Goal: Task Accomplishment & Management: Manage account settings

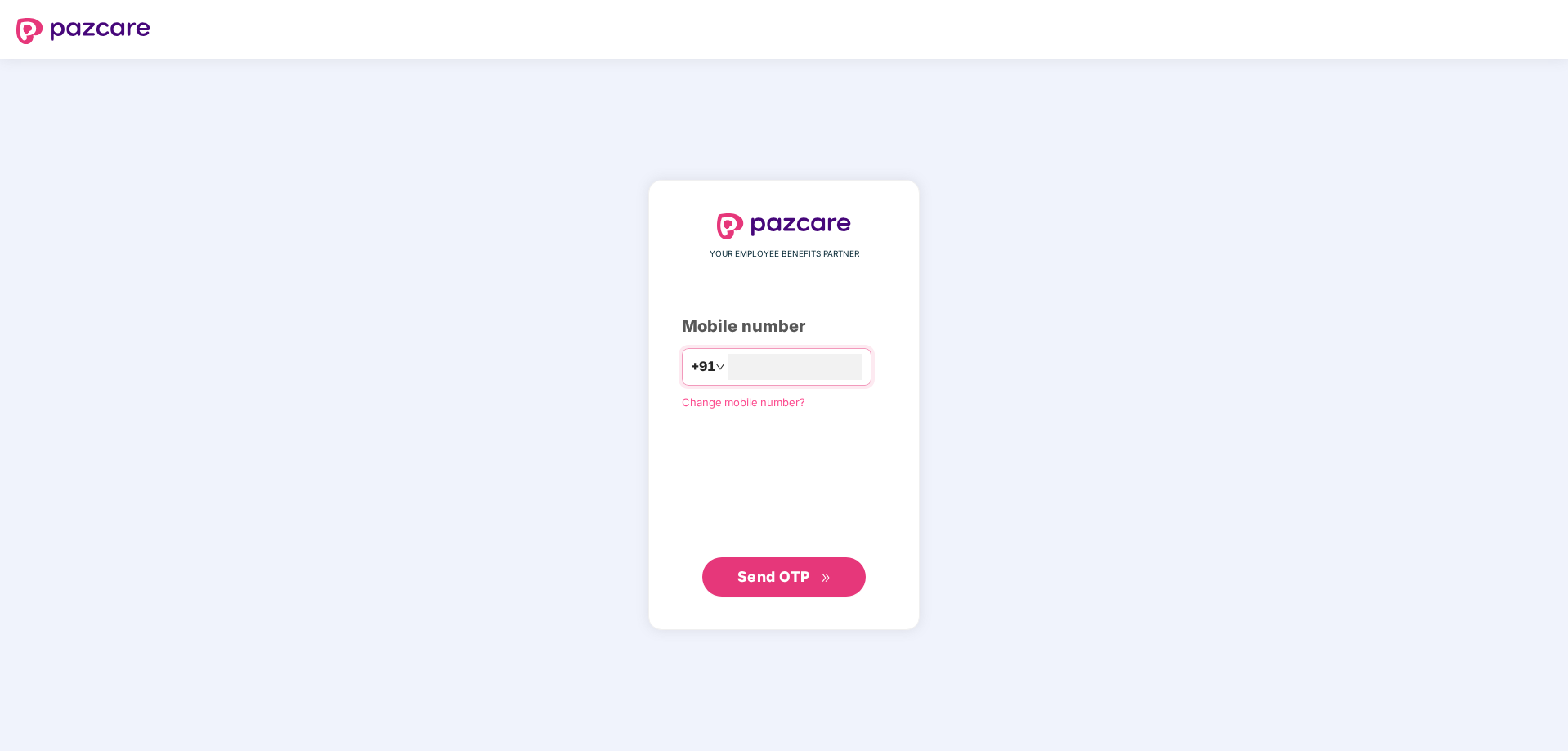
type input "**********"
click at [758, 567] on span "Send OTP" at bounding box center [784, 576] width 94 height 23
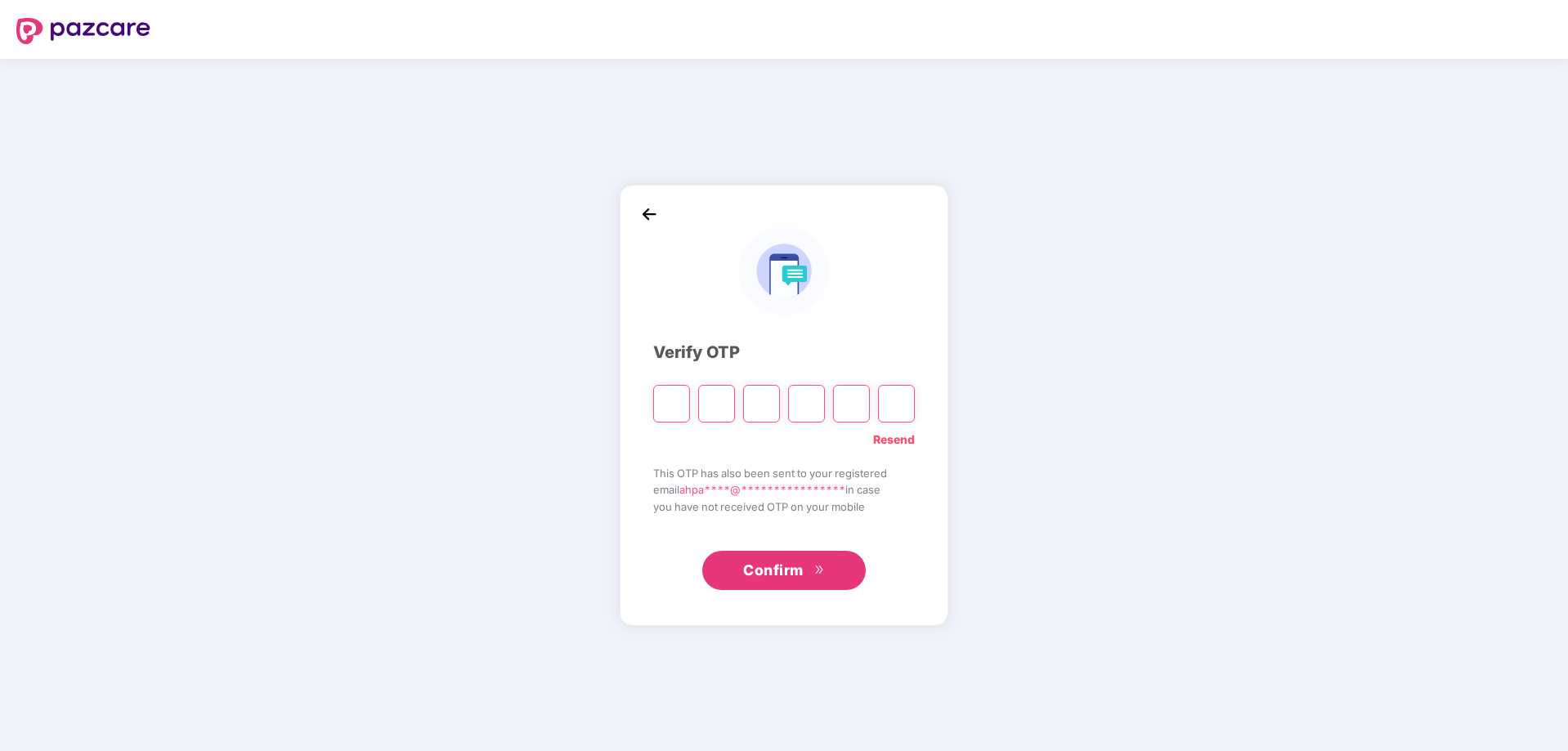
type input "*"
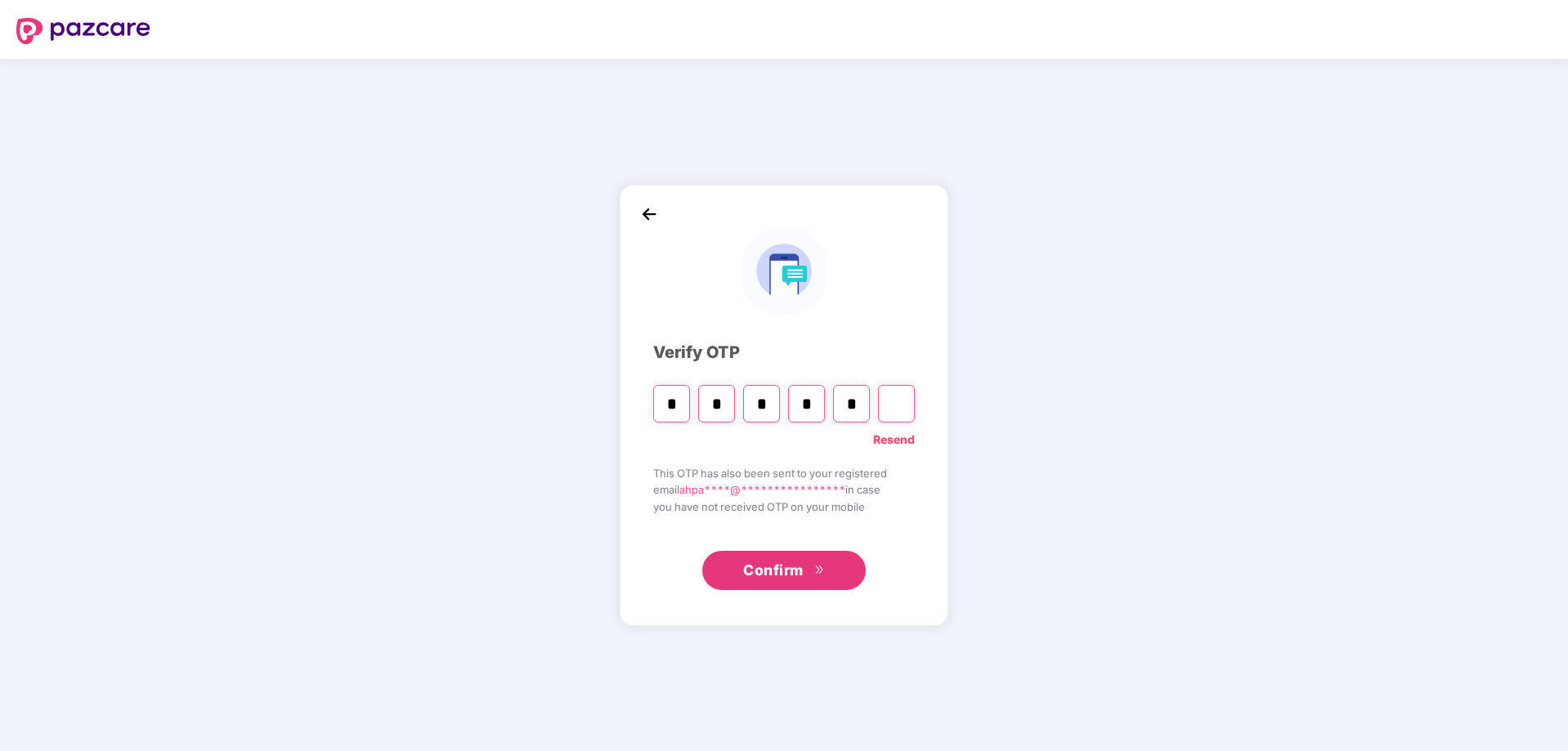
type input "*"
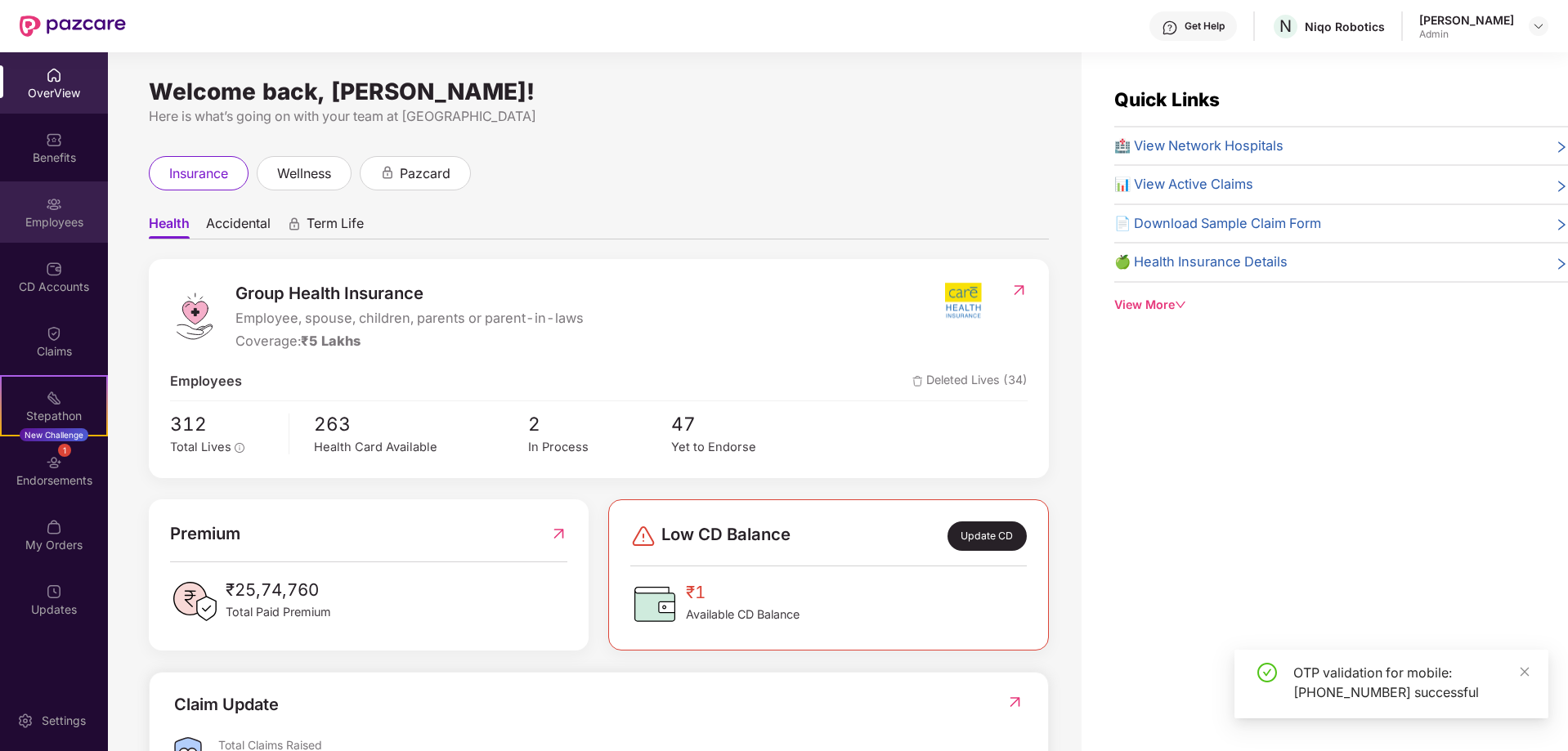
click at [56, 222] on div "Employees" at bounding box center [54, 223] width 108 height 16
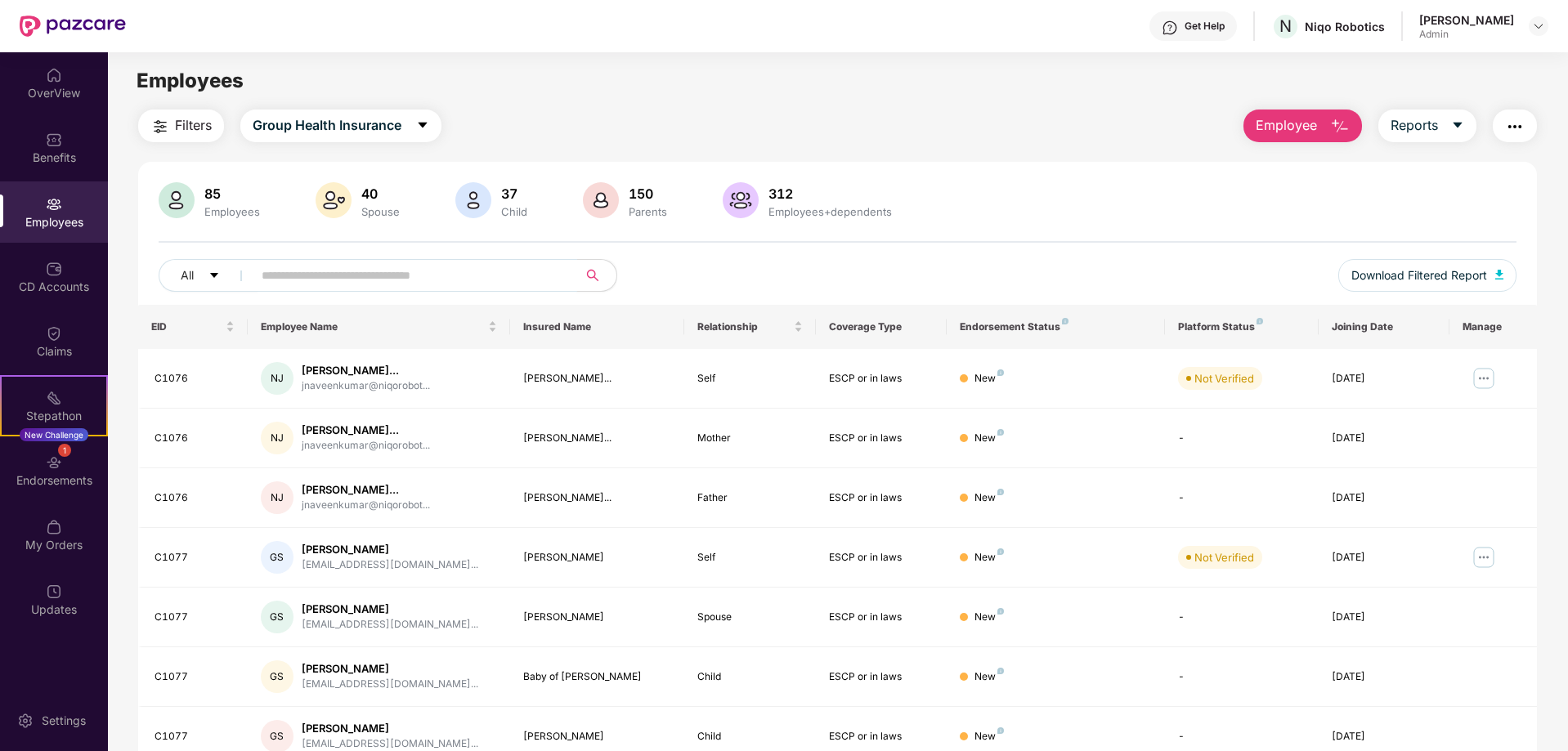
click at [302, 283] on input "text" at bounding box center [408, 275] width 294 height 24
type input "*"
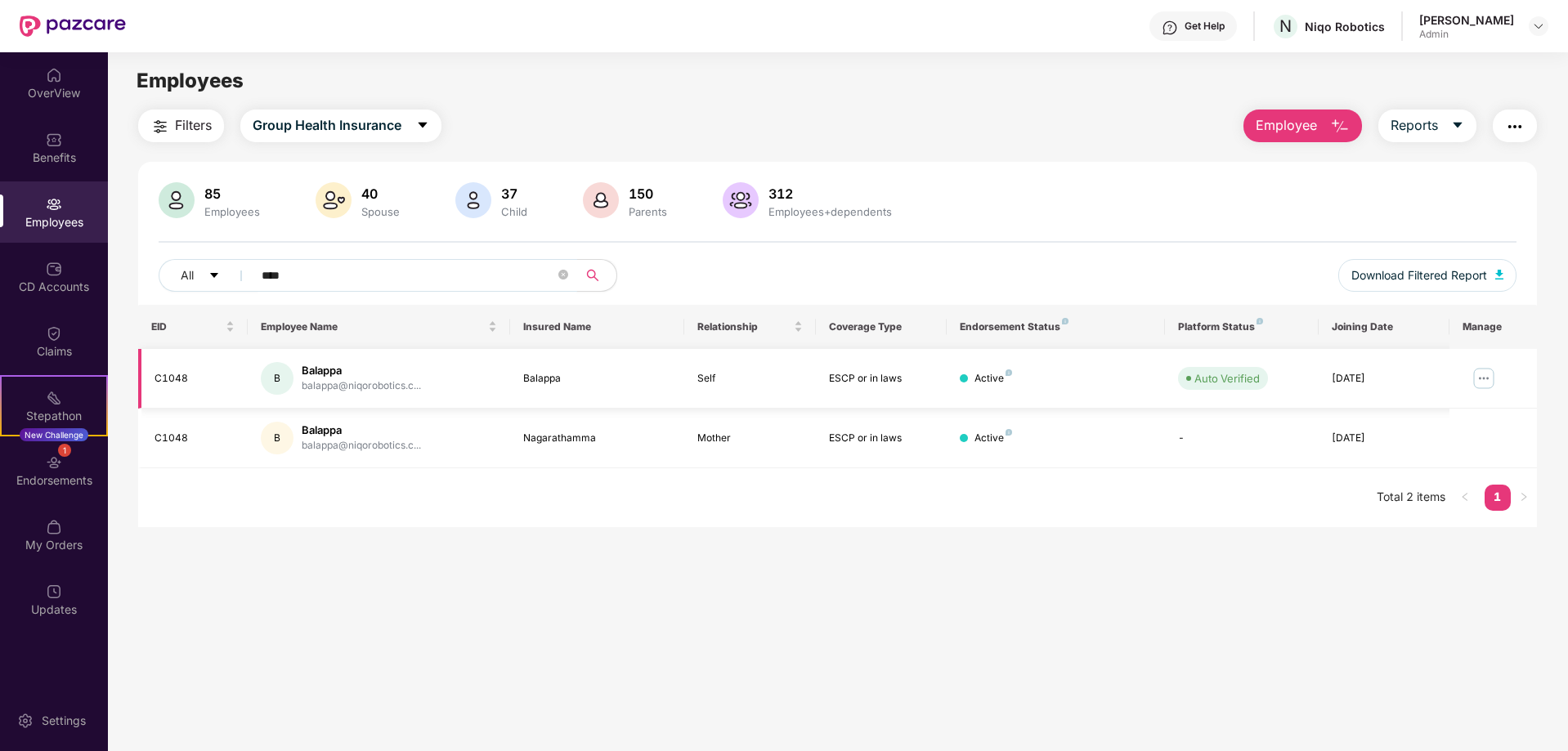
type input "****"
click at [1478, 387] on img at bounding box center [1483, 378] width 26 height 26
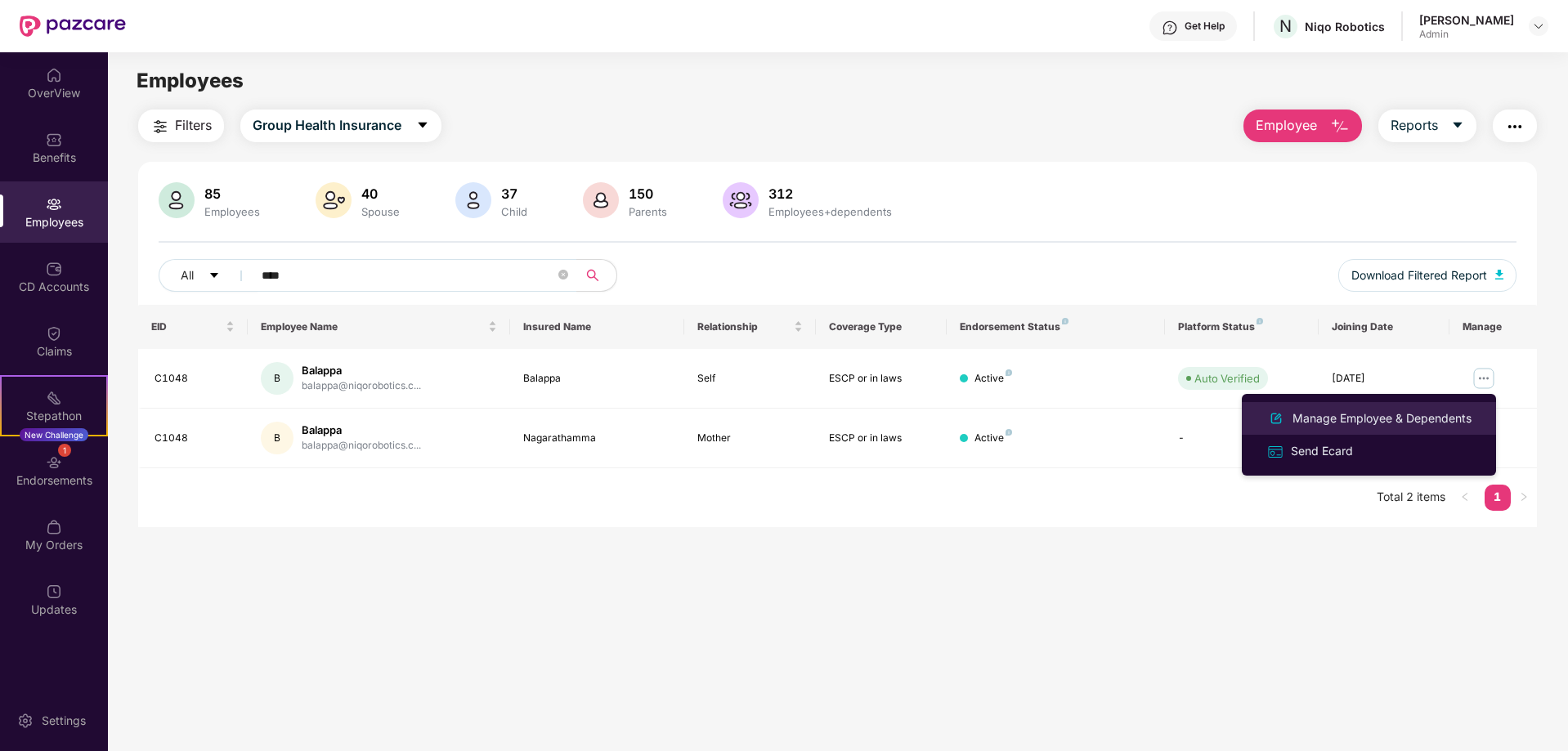
click at [1376, 417] on div "Manage Employee & Dependents" at bounding box center [1382, 418] width 186 height 18
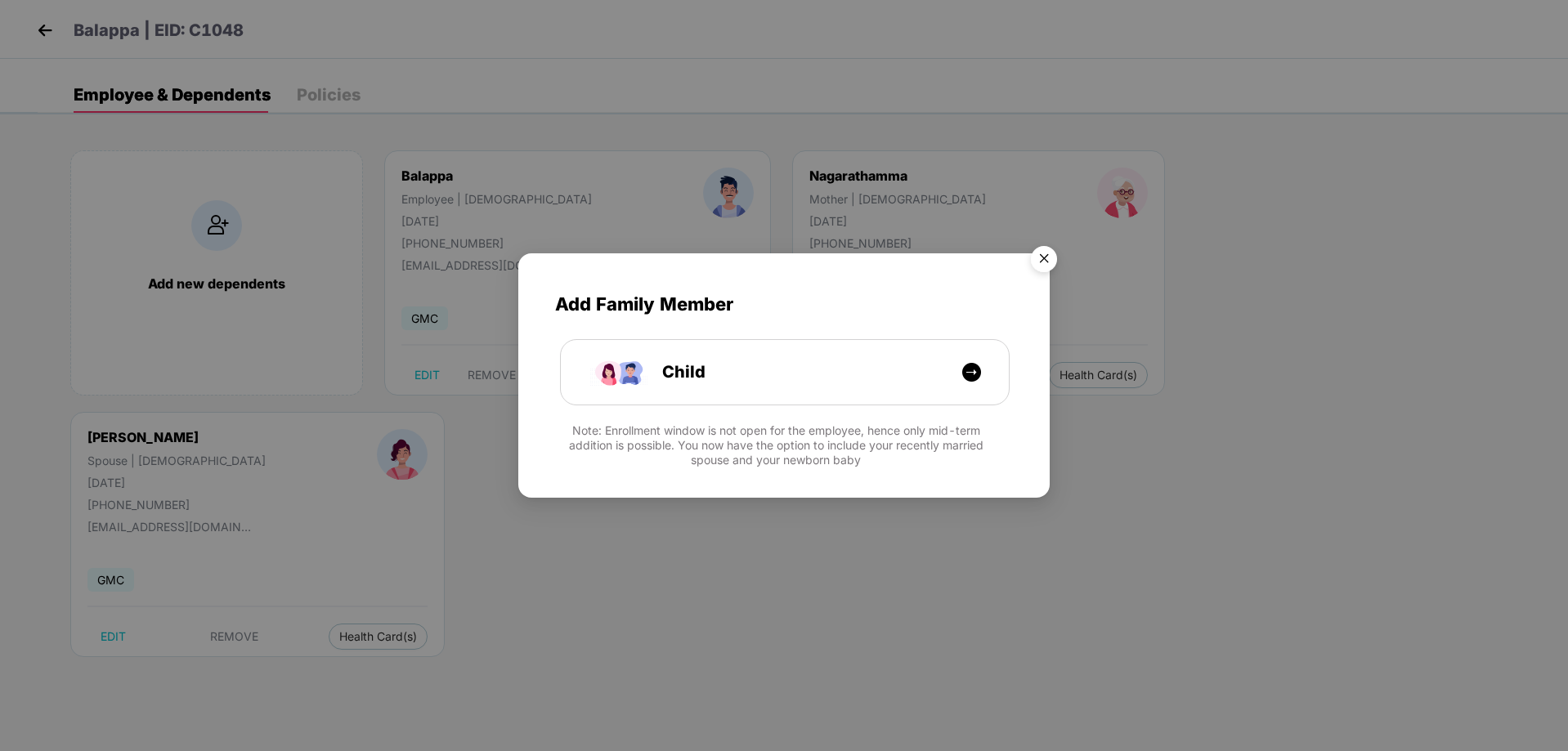
click at [1038, 250] on img "Close" at bounding box center [1044, 261] width 46 height 46
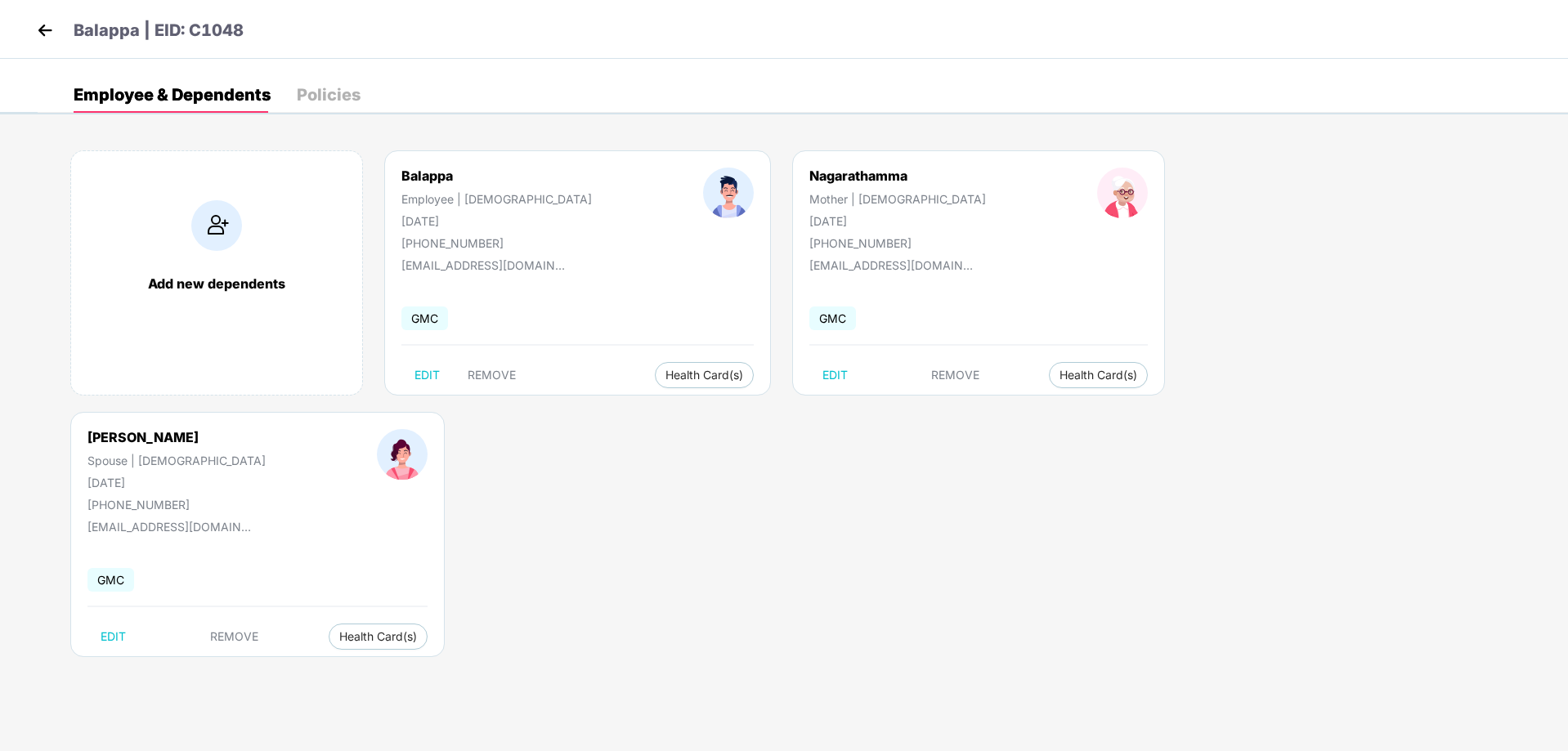
click at [44, 23] on img at bounding box center [44, 30] width 24 height 24
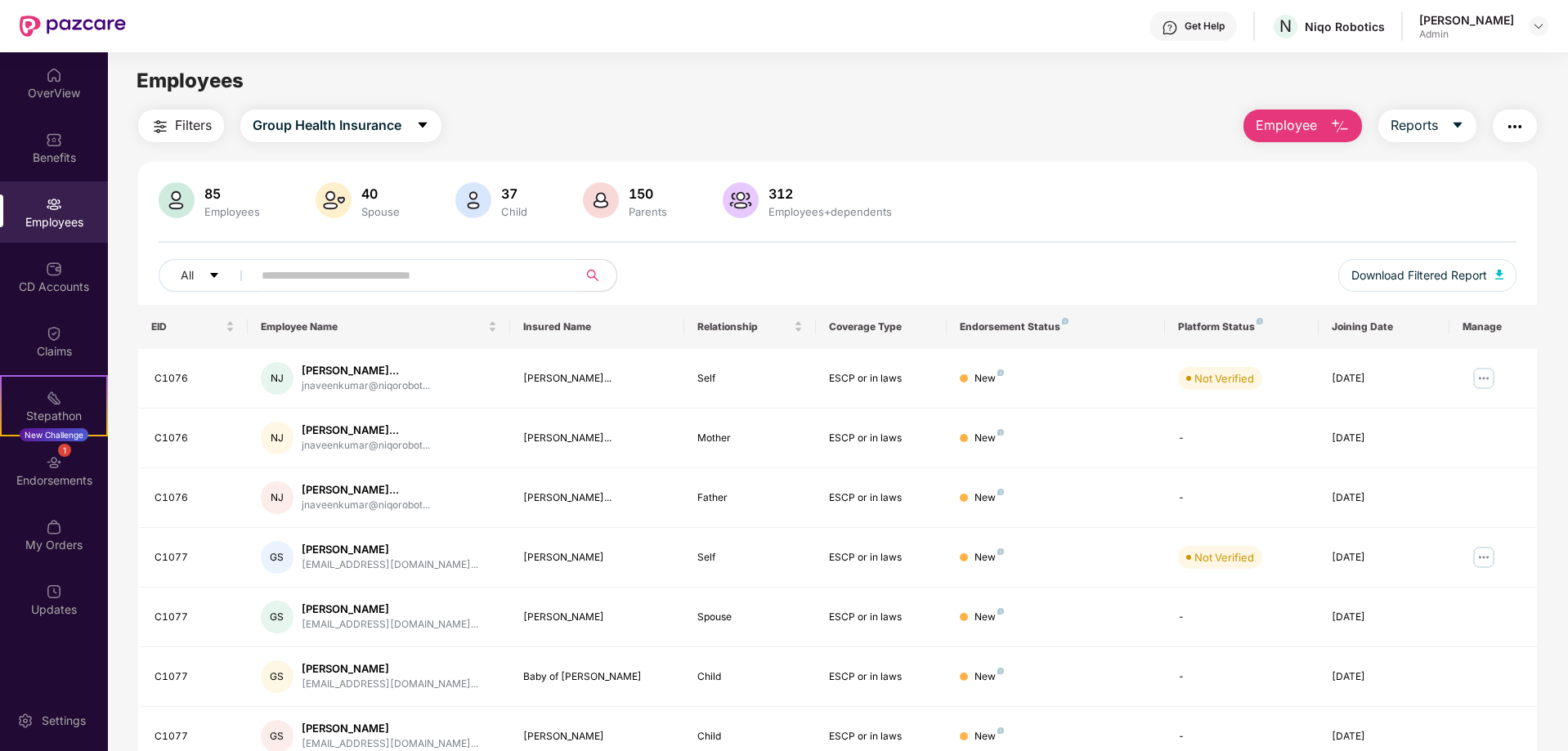
click at [366, 279] on input "text" at bounding box center [408, 275] width 294 height 24
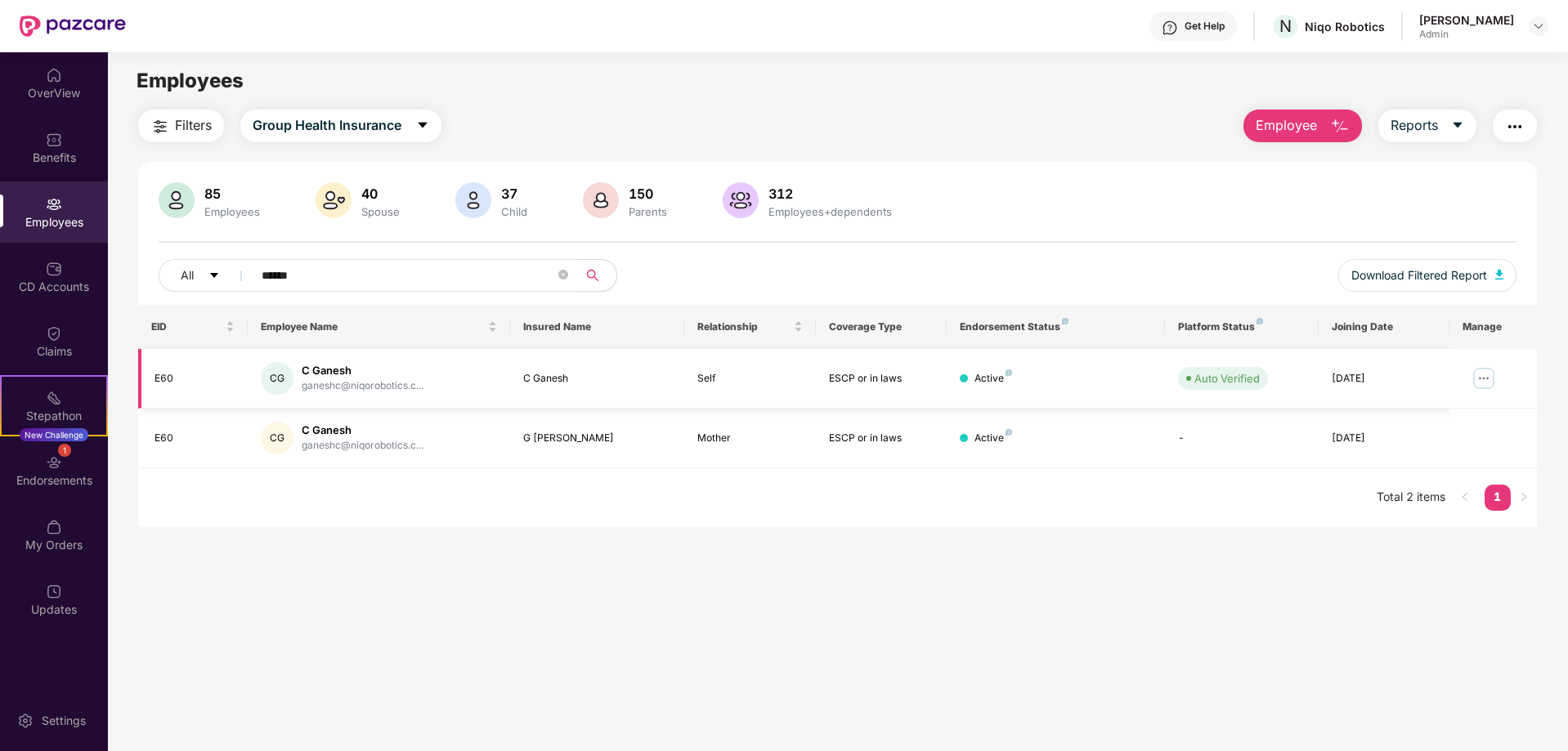
type input "******"
click at [1475, 385] on img at bounding box center [1483, 378] width 26 height 26
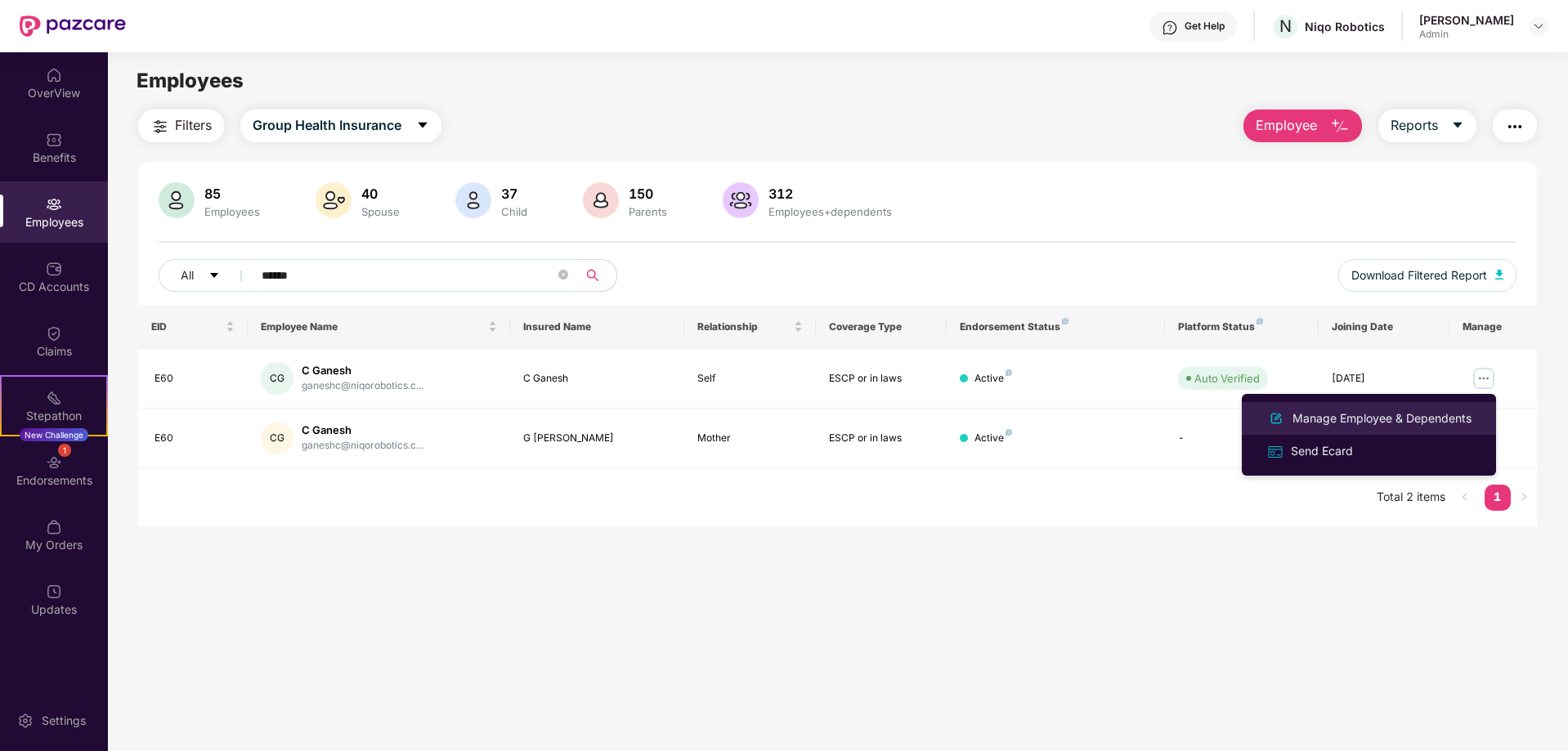
click at [1333, 417] on div "Manage Employee & Dependents" at bounding box center [1382, 418] width 186 height 18
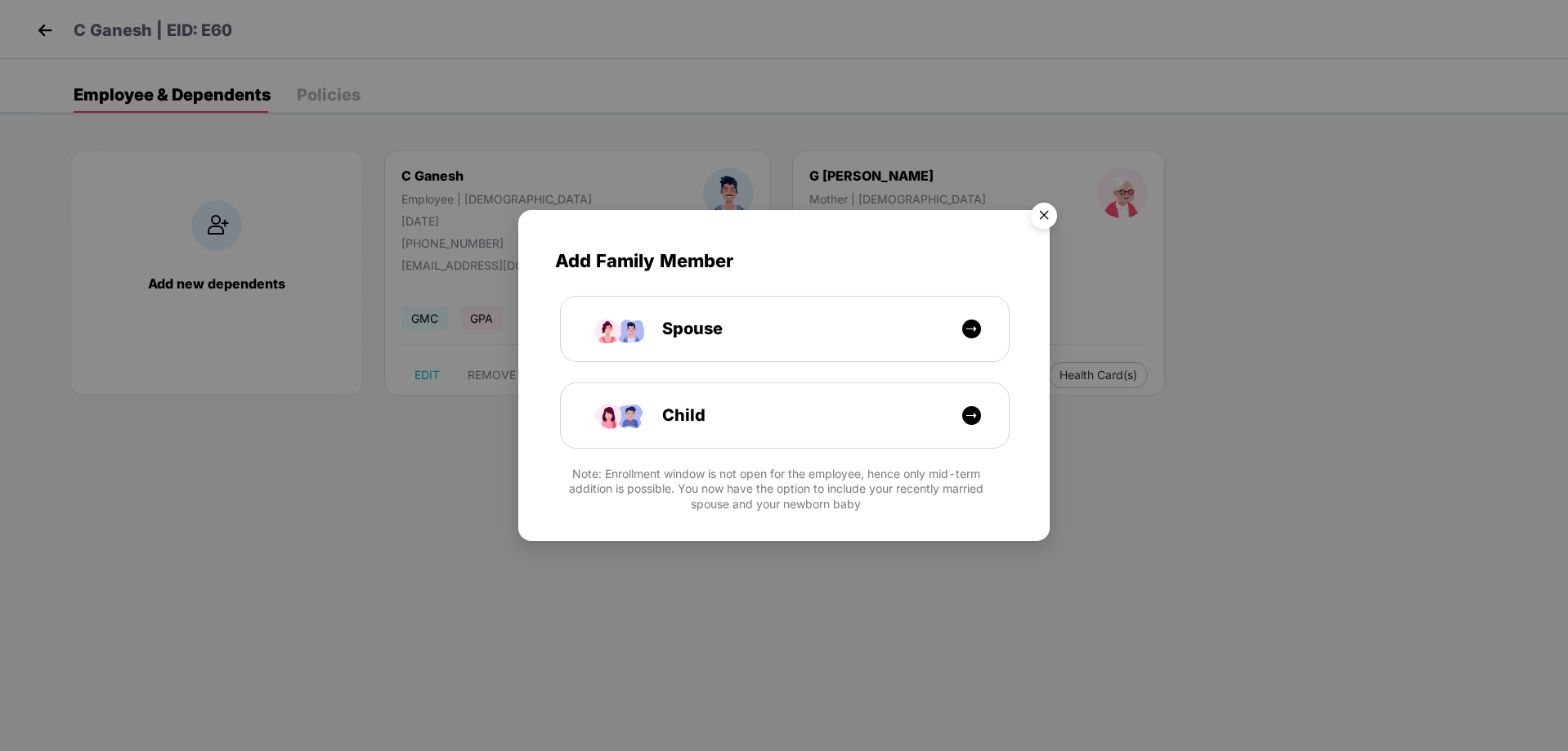
click at [373, 528] on div "Add Family Member Spouse Child Note: Enrollment window is not open for the empl…" at bounding box center [784, 375] width 1568 height 751
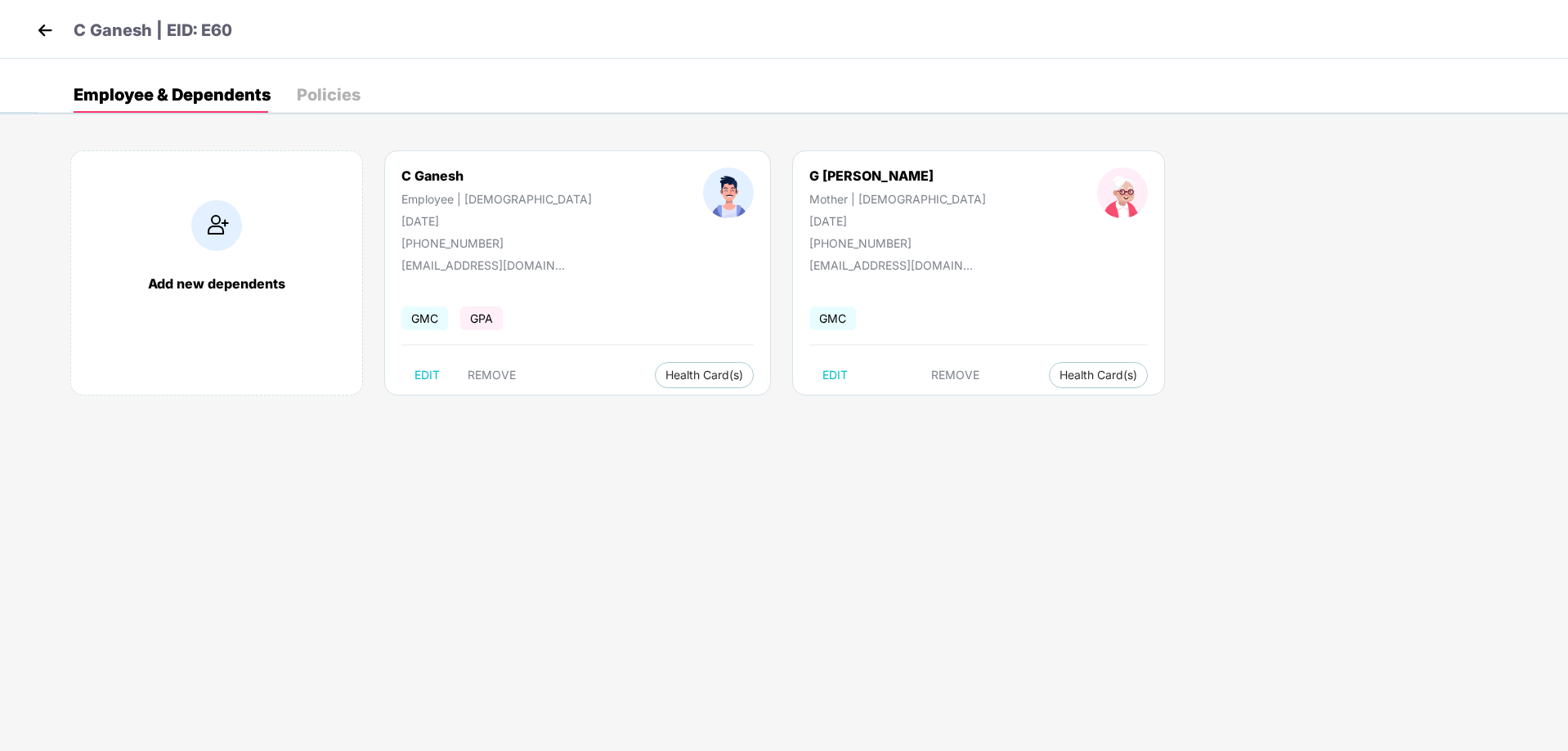
click at [29, 14] on div "C Ganesh | EID: E60" at bounding box center [784, 29] width 1568 height 59
click at [39, 26] on img at bounding box center [44, 30] width 24 height 24
